Goal: Task Accomplishment & Management: Complete application form

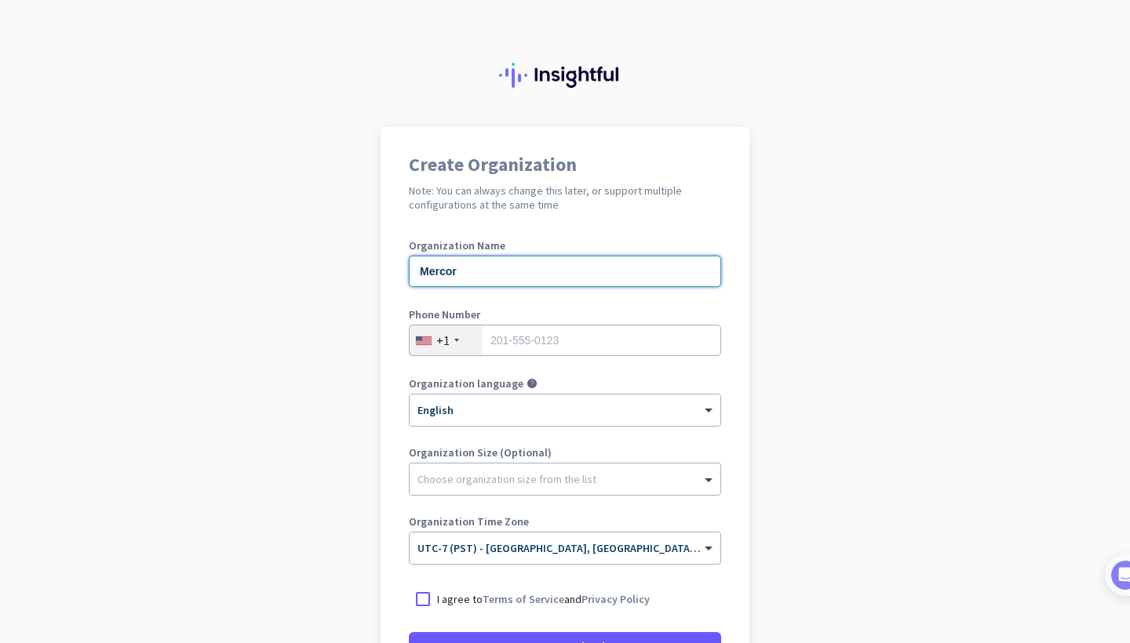
type input "Mercor"
type input "0"
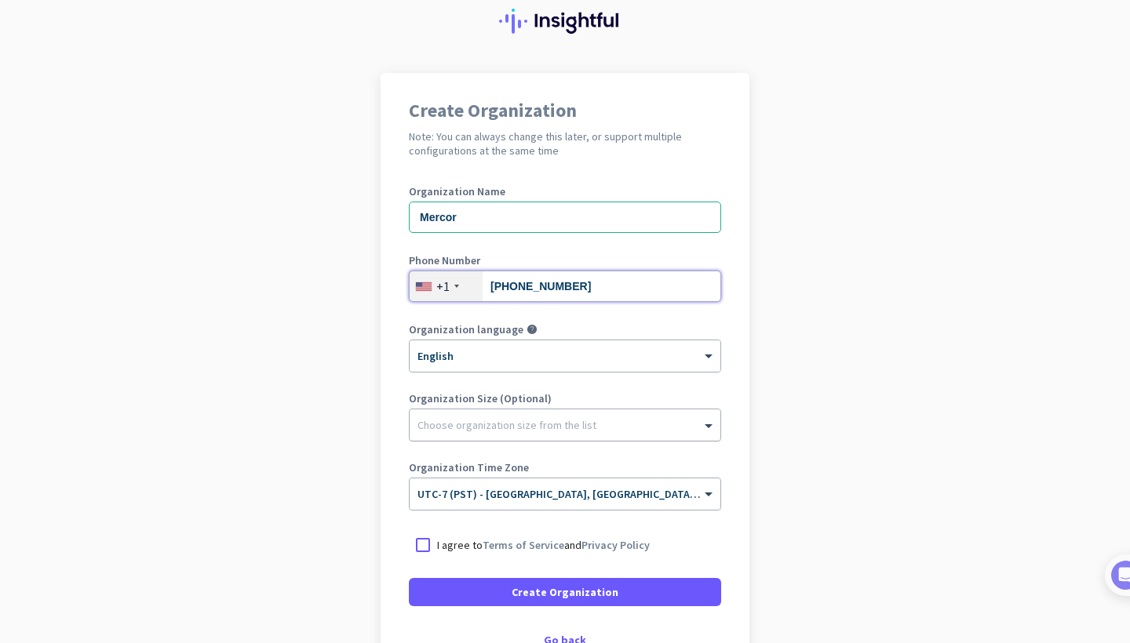
scroll to position [55, 0]
type input "[PHONE_NUMBER]"
click at [505, 432] on div "Choose organization size from the list" at bounding box center [565, 424] width 311 height 31
click at [508, 419] on div at bounding box center [565, 421] width 311 height 16
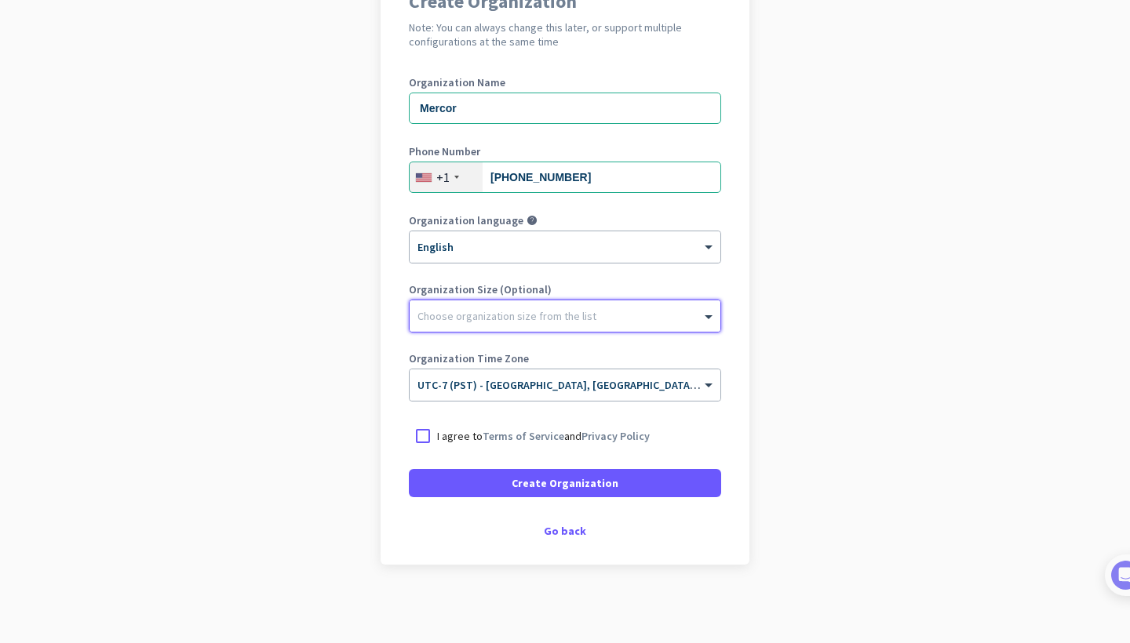
scroll to position [163, 0]
click at [443, 437] on p "I agree to Terms of Service and Privacy Policy" at bounding box center [543, 436] width 213 height 16
click at [0, 0] on input "I agree to Terms of Service and Privacy Policy" at bounding box center [0, 0] width 0 height 0
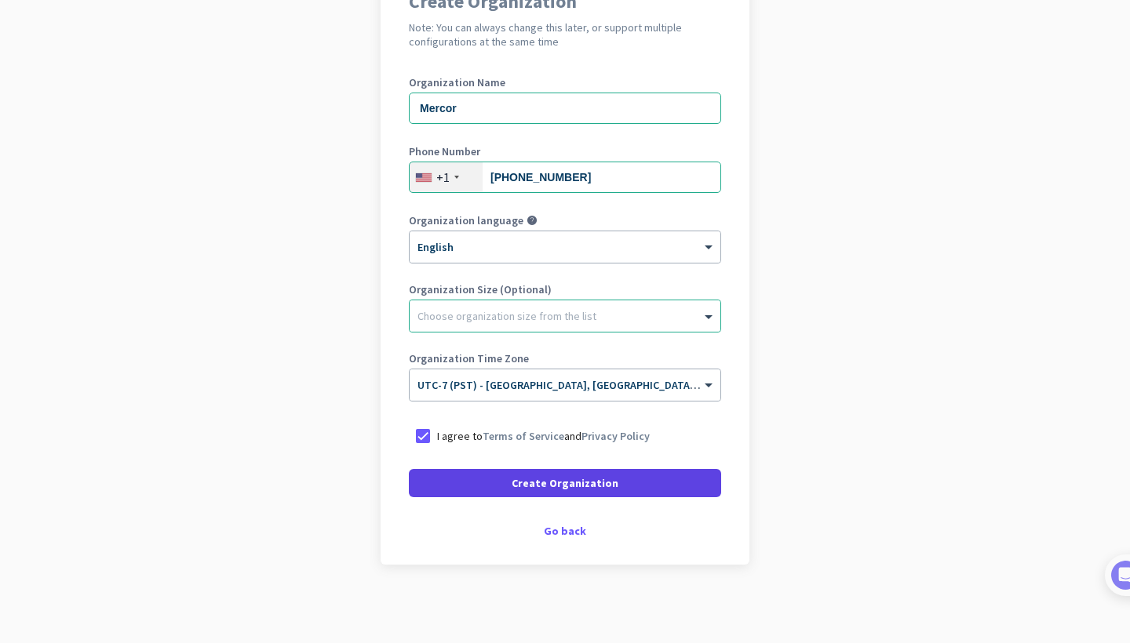
click at [472, 490] on span at bounding box center [565, 484] width 312 height 38
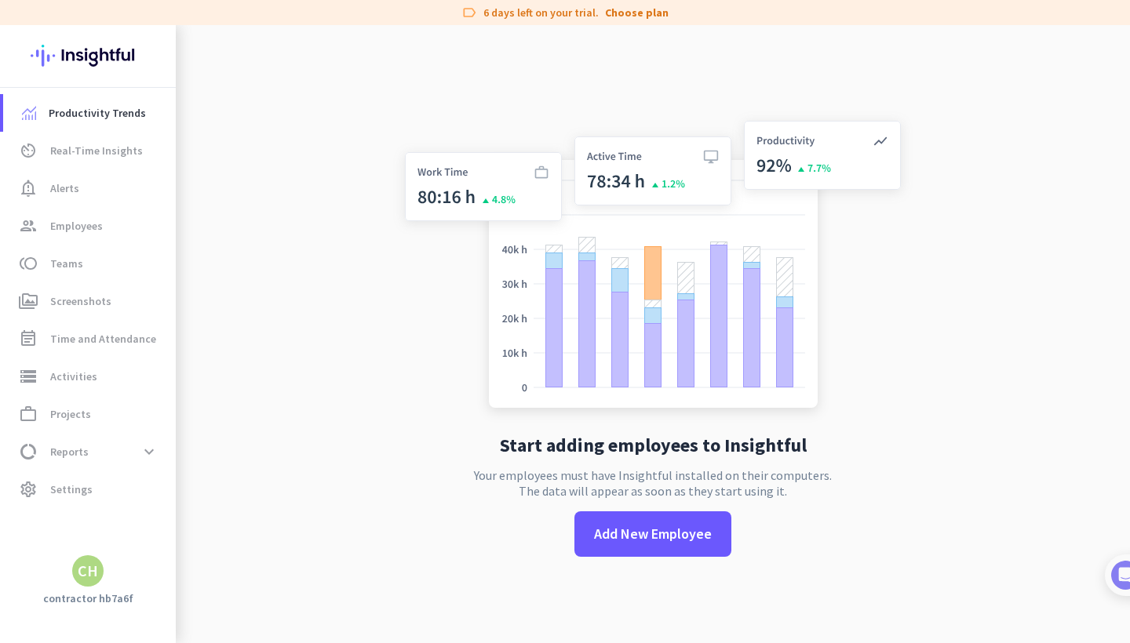
click at [89, 570] on div "CH" at bounding box center [88, 571] width 20 height 16
click at [89, 570] on div at bounding box center [565, 321] width 1130 height 643
click at [699, 531] on span "Add New Employee" at bounding box center [653, 534] width 118 height 20
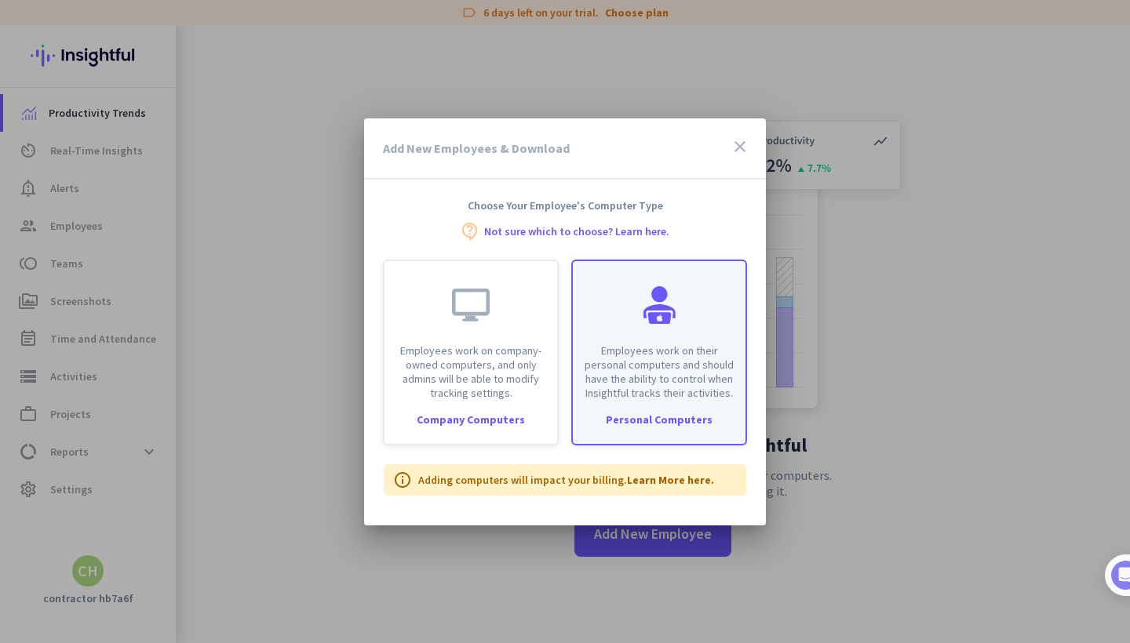
click at [654, 361] on p "Employees work on their personal computers and should have the ability to contr…" at bounding box center [659, 372] width 154 height 56
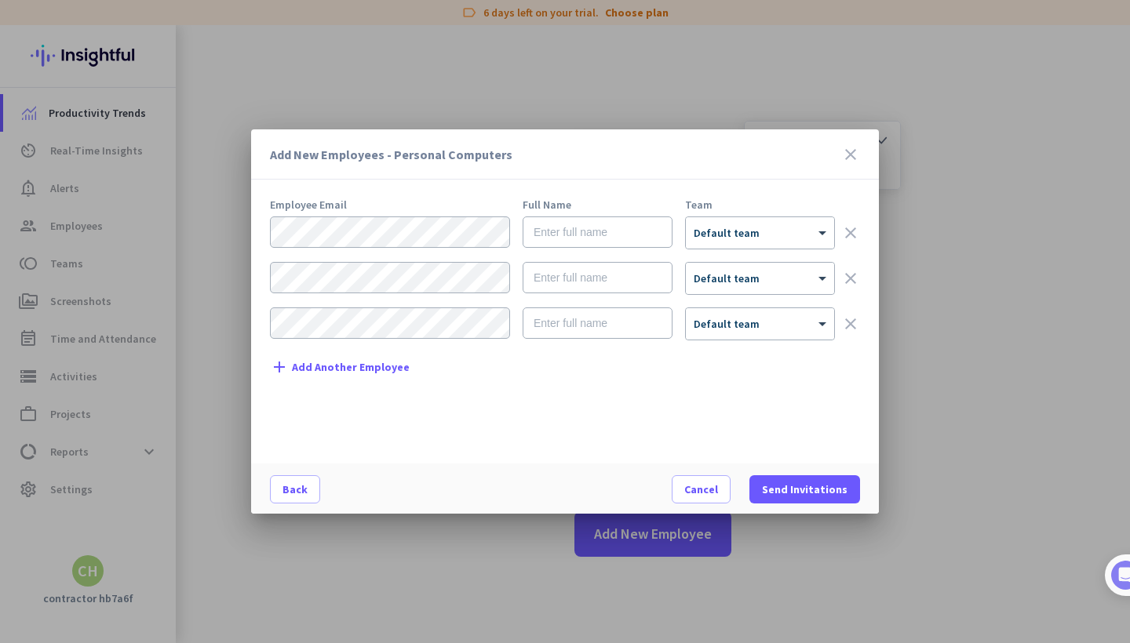
click at [859, 147] on icon "close" at bounding box center [850, 154] width 19 height 19
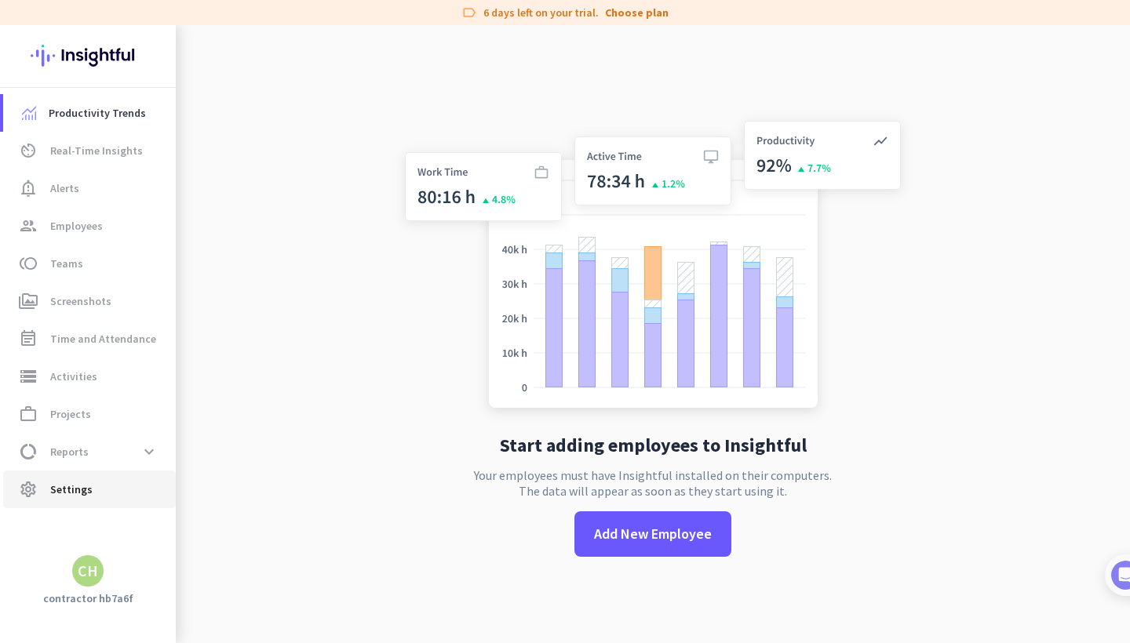
click at [37, 500] on link "settings Settings" at bounding box center [89, 490] width 173 height 38
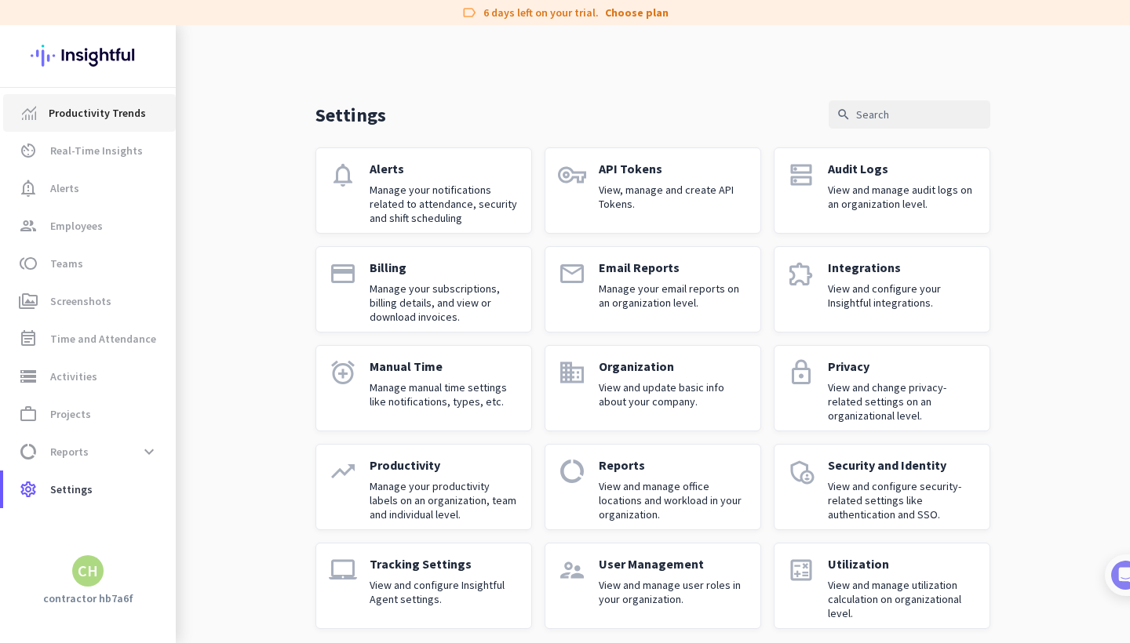
click at [93, 131] on link "Productivity Trends" at bounding box center [89, 113] width 173 height 38
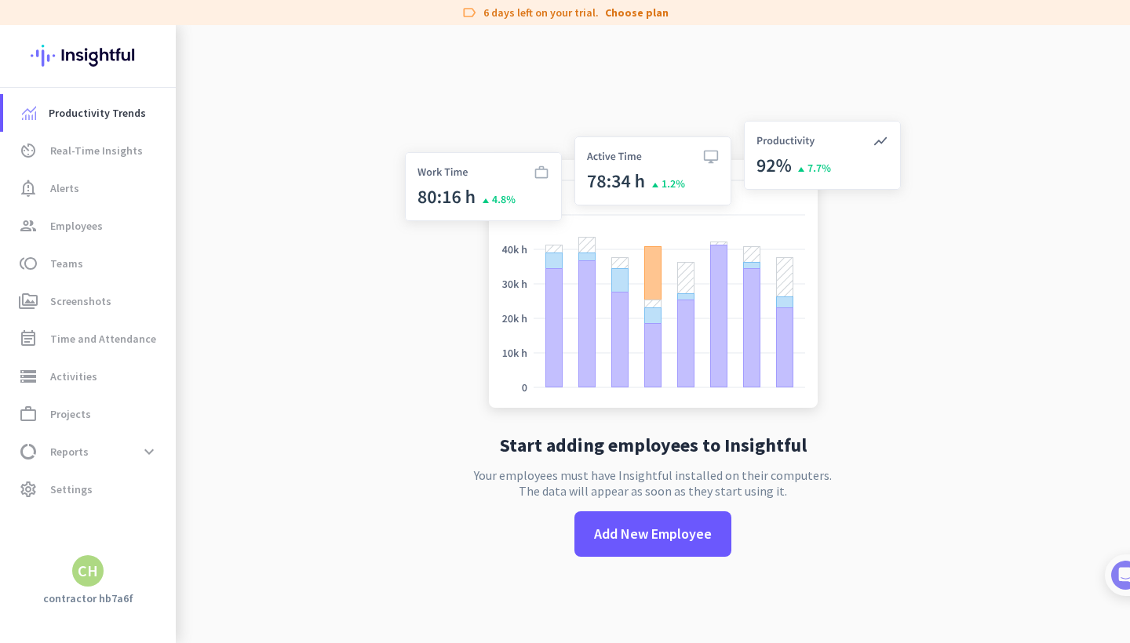
click at [488, 187] on img at bounding box center [652, 267] width 519 height 312
click at [642, 175] on img at bounding box center [652, 267] width 519 height 312
click at [92, 379] on span "Activities" at bounding box center [73, 376] width 47 height 19
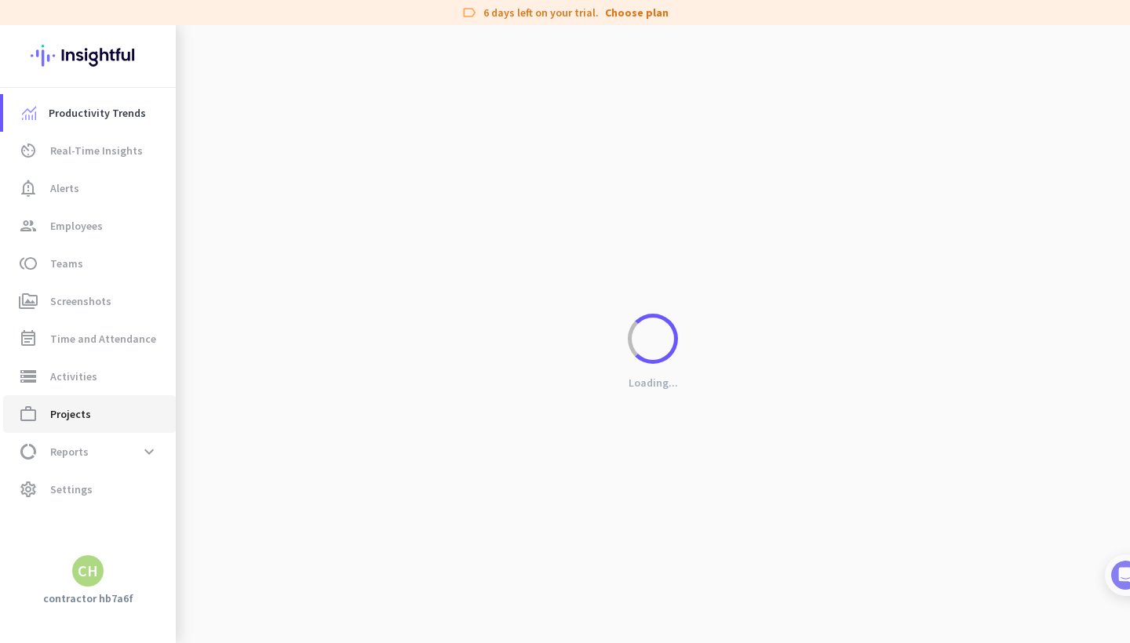
click at [84, 424] on link "work_outline Projects" at bounding box center [89, 414] width 173 height 38
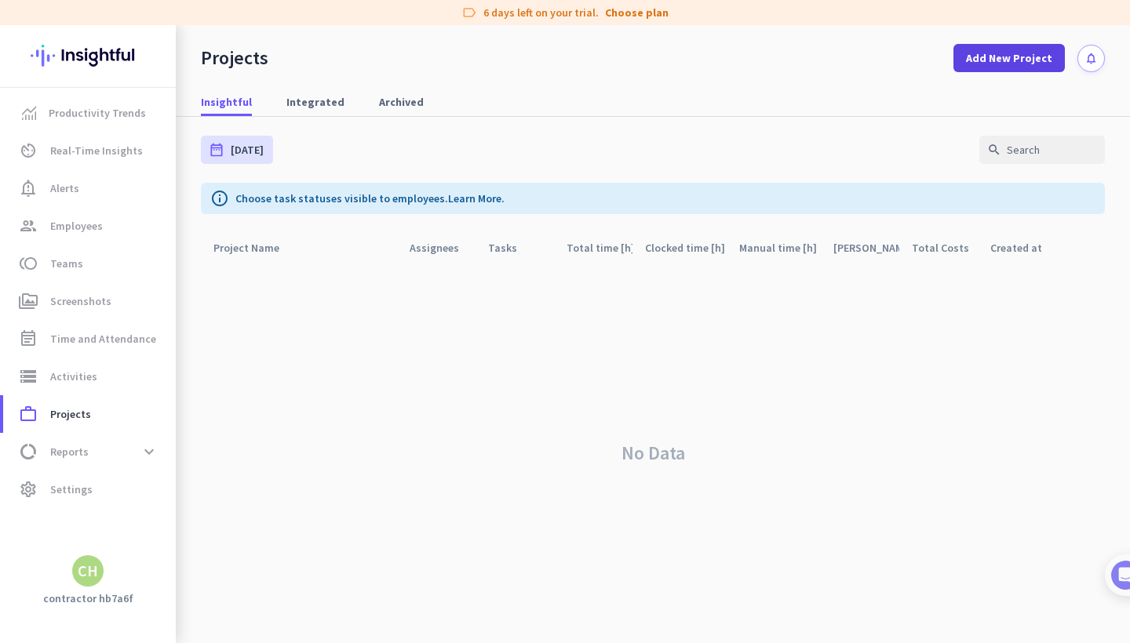
click at [1012, 64] on span "Add New Project" at bounding box center [1009, 58] width 86 height 16
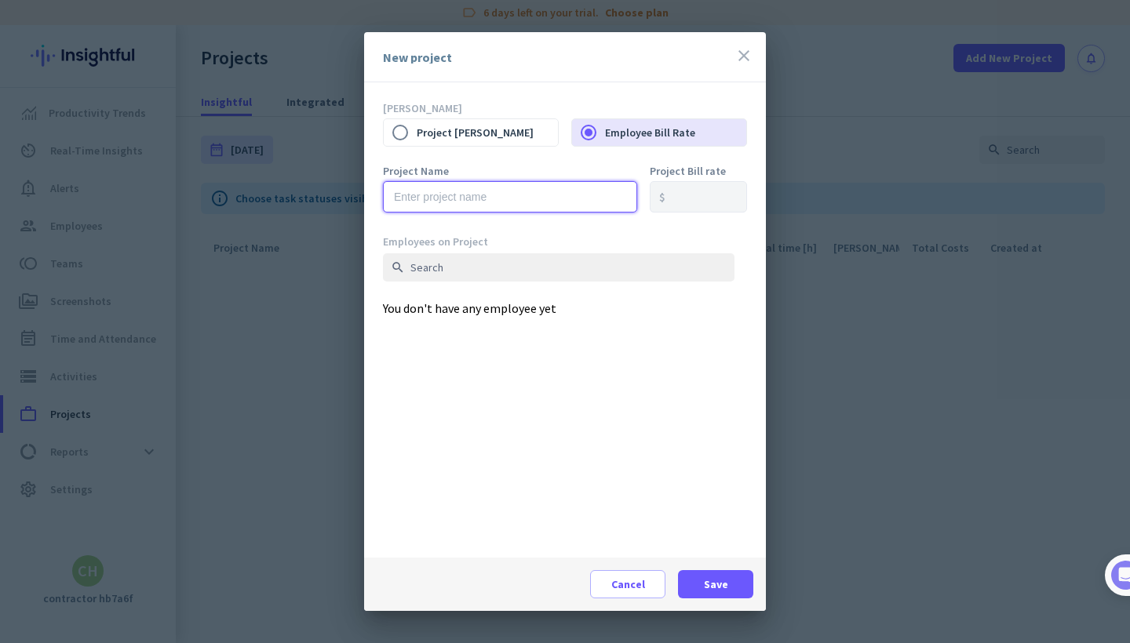
click at [609, 202] on input "text" at bounding box center [510, 196] width 254 height 31
type input "Musina"
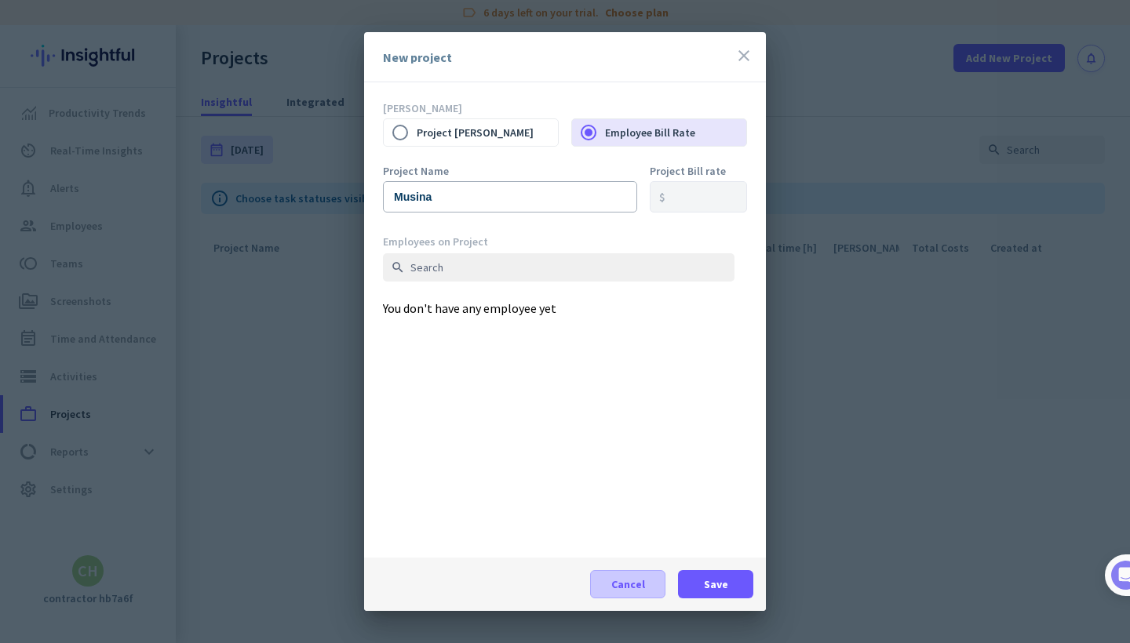
click at [618, 581] on span "Cancel" at bounding box center [628, 585] width 34 height 16
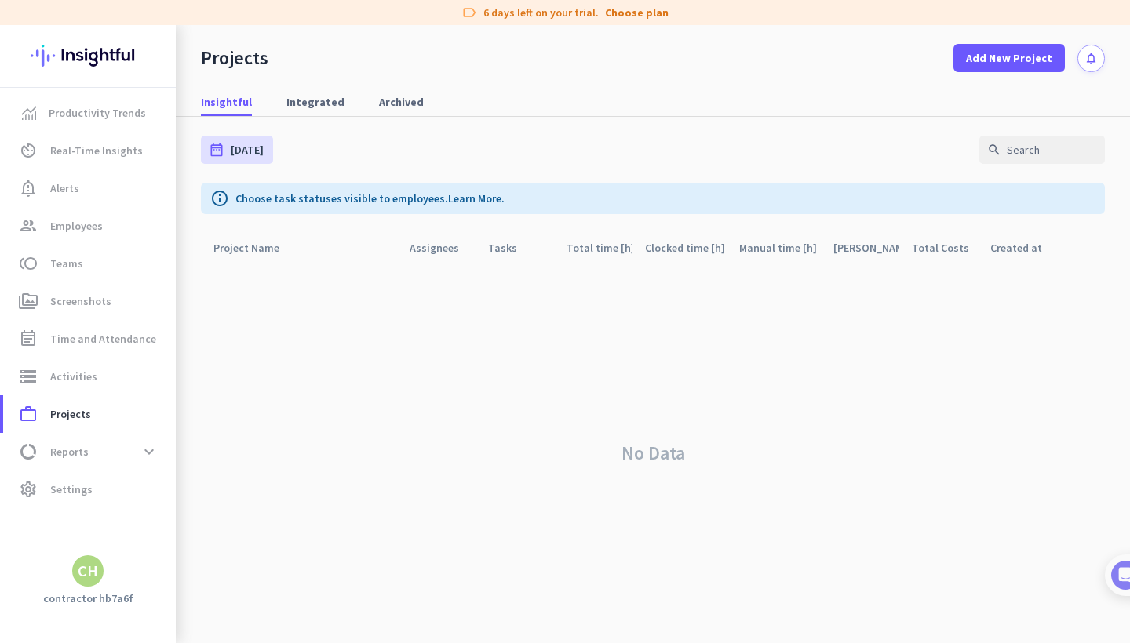
click at [75, 581] on div "CH" at bounding box center [87, 571] width 31 height 31
click at [129, 542] on span "Sign out" at bounding box center [171, 541] width 95 height 14
